Goal: Book appointment/travel/reservation: Register for event/course

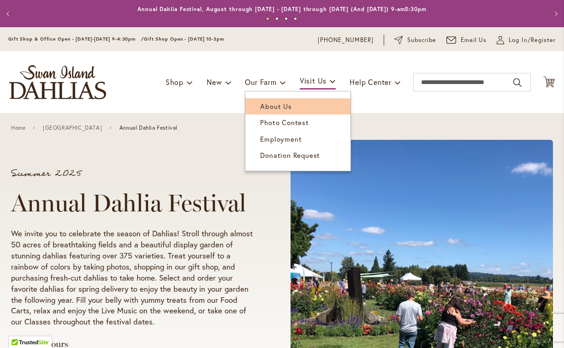
click at [269, 108] on span "About Us" at bounding box center [275, 105] width 31 height 9
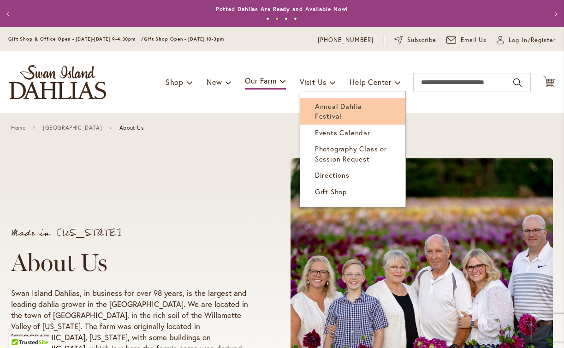
click at [324, 105] on span "Annual Dahlia Festival" at bounding box center [338, 110] width 47 height 19
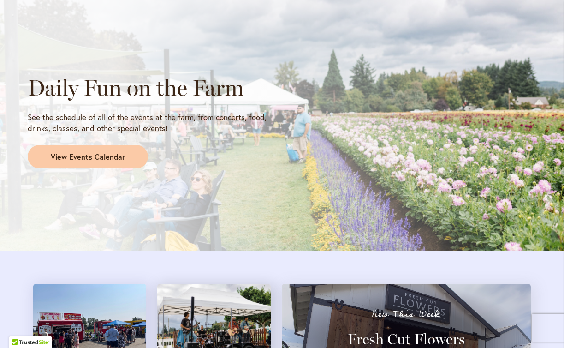
scroll to position [774, 0]
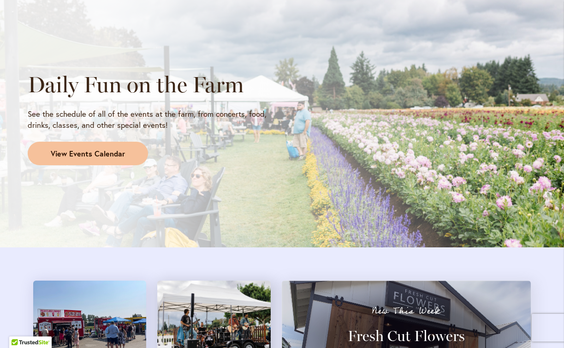
click at [100, 154] on span "View Events Calendar" at bounding box center [88, 153] width 74 height 11
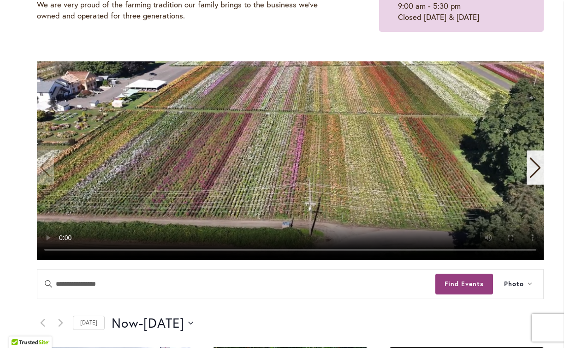
scroll to position [176, 0]
